Goal: Find specific page/section: Find specific page/section

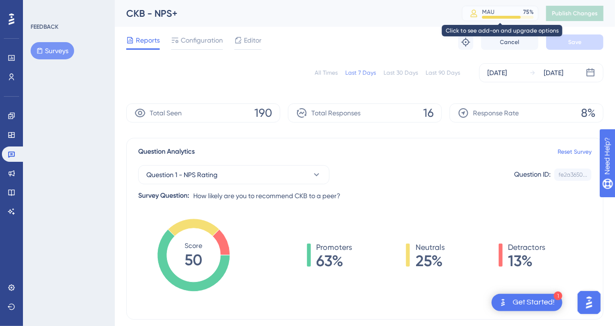
click at [338, 15] on div "MAU" at bounding box center [488, 12] width 12 height 8
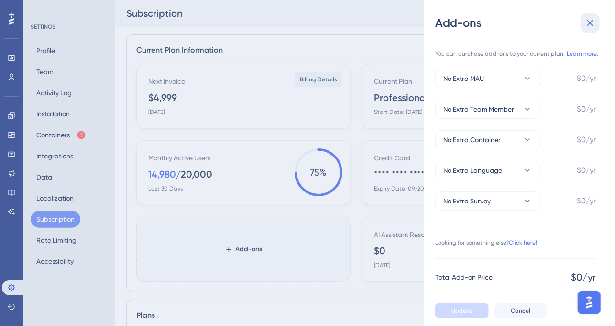
click at [338, 27] on icon at bounding box center [589, 22] width 11 height 11
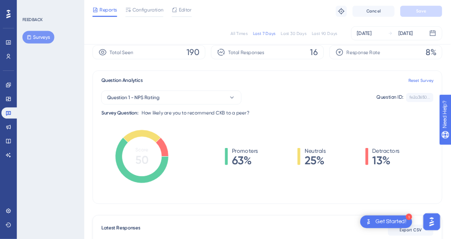
scroll to position [57, 0]
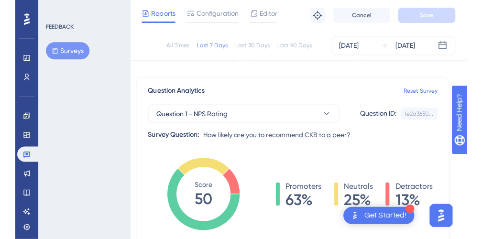
scroll to position [57, 0]
